Goal: Check status: Check status

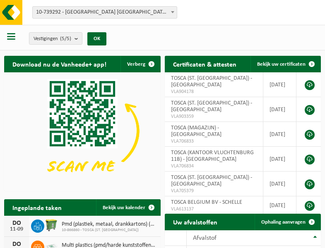
click at [172, 12] on b at bounding box center [172, 12] width 3 height 2
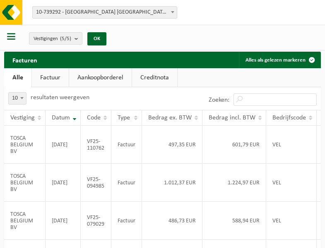
click at [172, 12] on b at bounding box center [172, 12] width 3 height 2
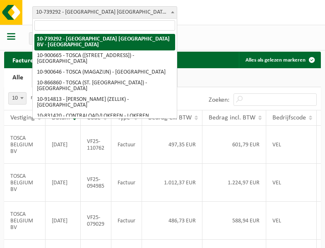
select select "119212"
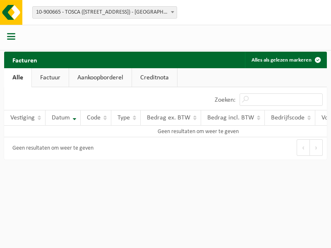
click at [172, 12] on b at bounding box center [172, 12] width 3 height 2
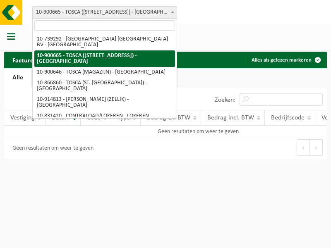
select select "119209"
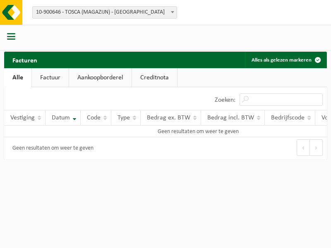
click at [172, 12] on b at bounding box center [172, 12] width 3 height 2
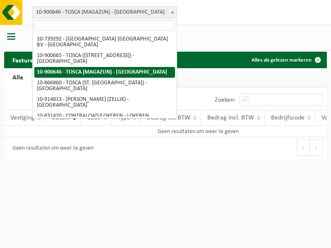
select select "103057"
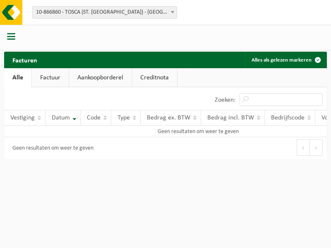
click at [172, 12] on b at bounding box center [172, 12] width 3 height 2
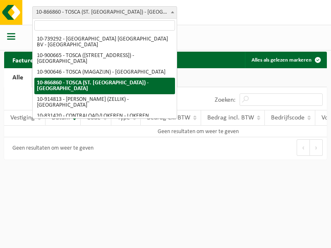
select select "126716"
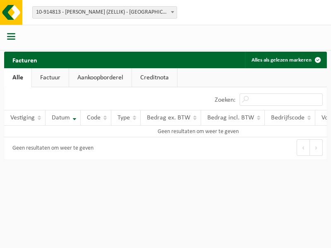
click at [172, 12] on b at bounding box center [172, 12] width 3 height 2
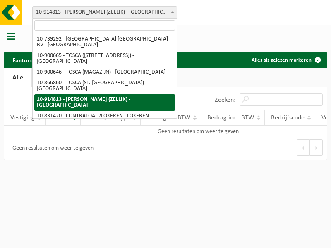
select select "88625"
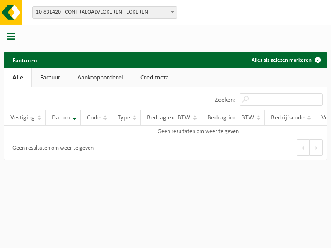
click at [172, 12] on b at bounding box center [172, 12] width 3 height 2
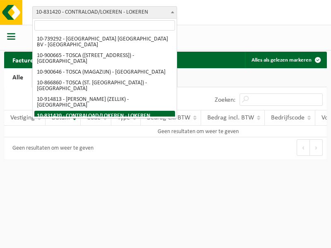
select select "99558"
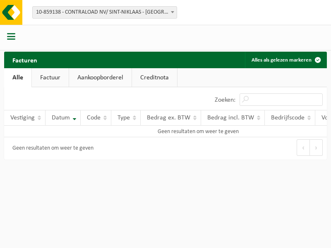
click at [172, 12] on b at bounding box center [172, 12] width 3 height 2
